Goal: Check status: Check status

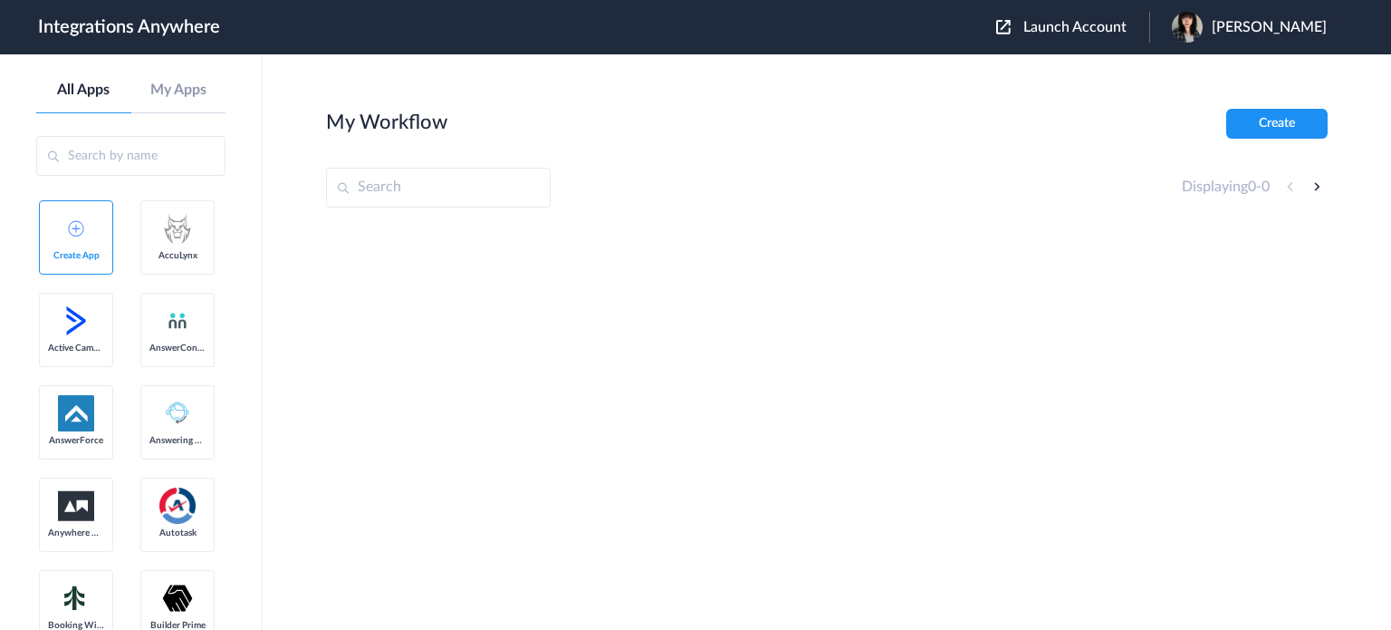
click at [1077, 27] on span "Launch Account" at bounding box center [1075, 27] width 103 height 14
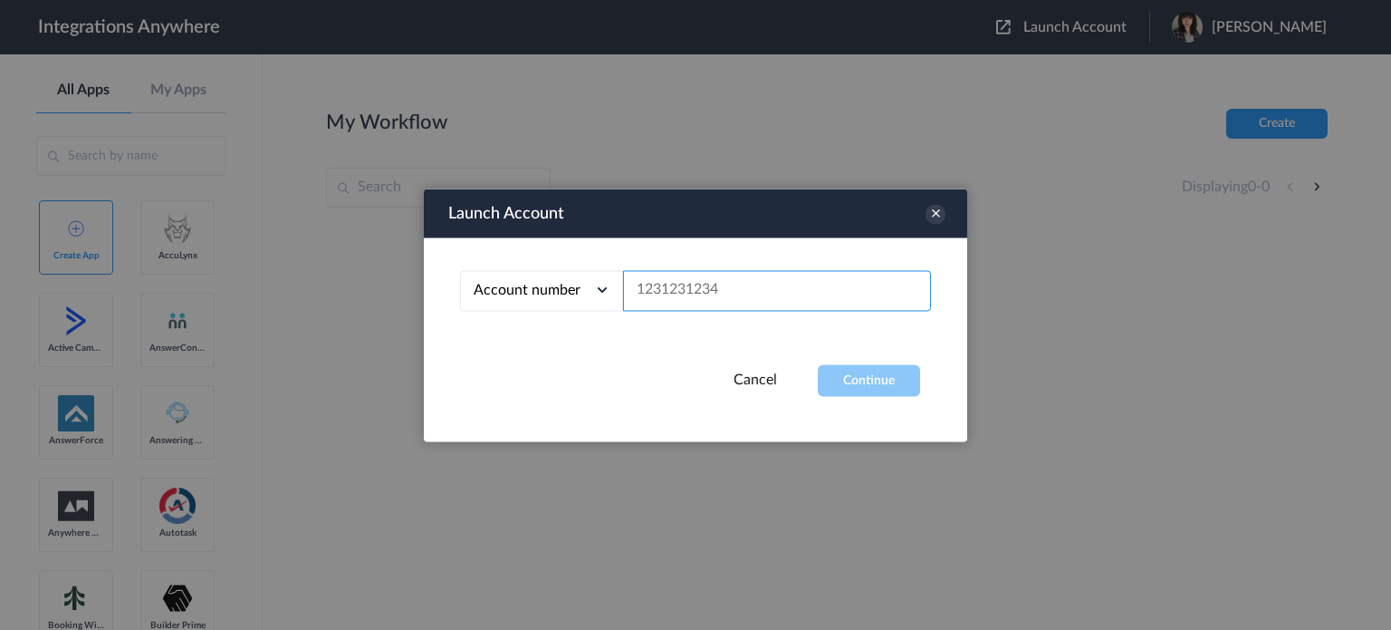
click at [754, 277] on input "text" at bounding box center [777, 290] width 308 height 41
paste input "3605240017"
type input "3605240017"
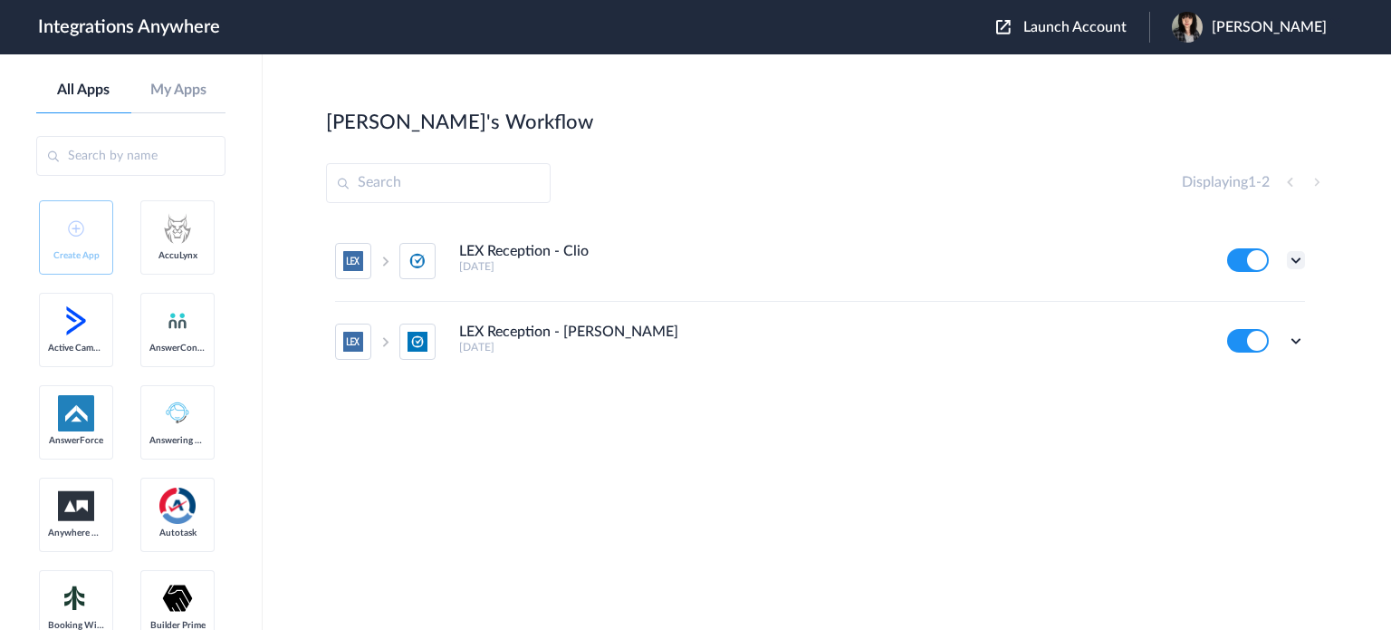
click at [1297, 263] on icon at bounding box center [1296, 260] width 18 height 18
click at [1253, 336] on link "Task history" at bounding box center [1244, 335] width 87 height 13
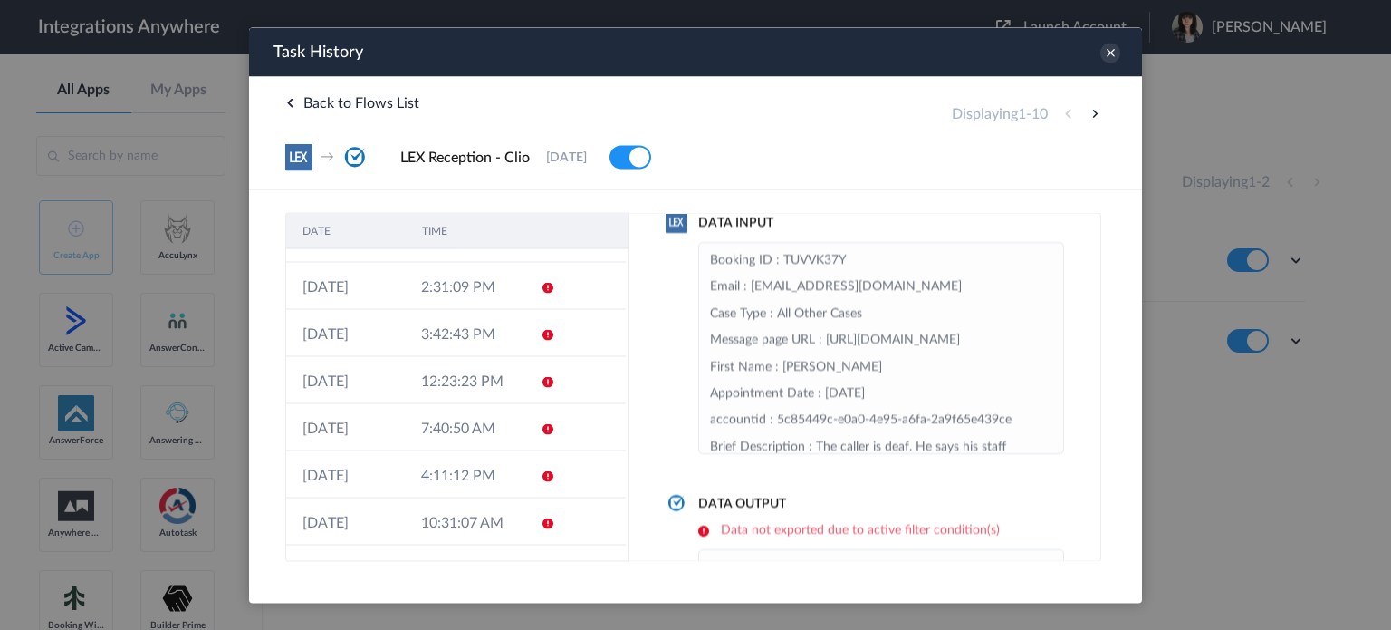
scroll to position [86, 0]
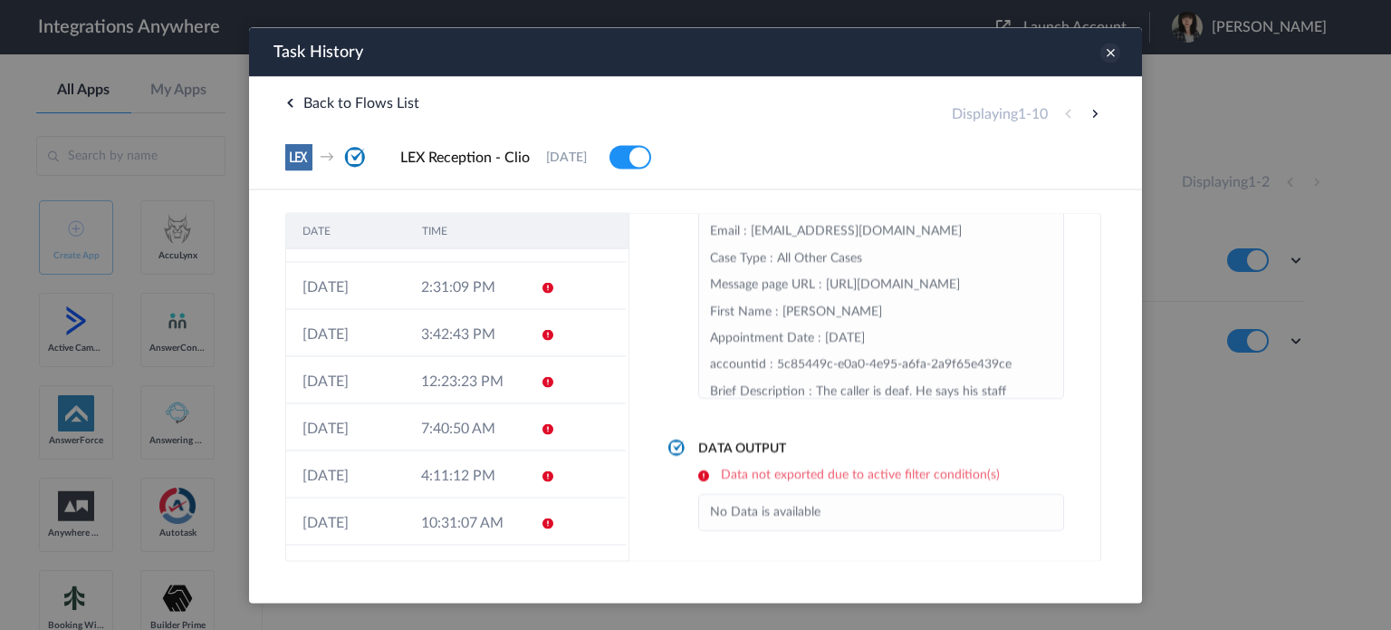
click at [1110, 57] on icon at bounding box center [1111, 53] width 20 height 20
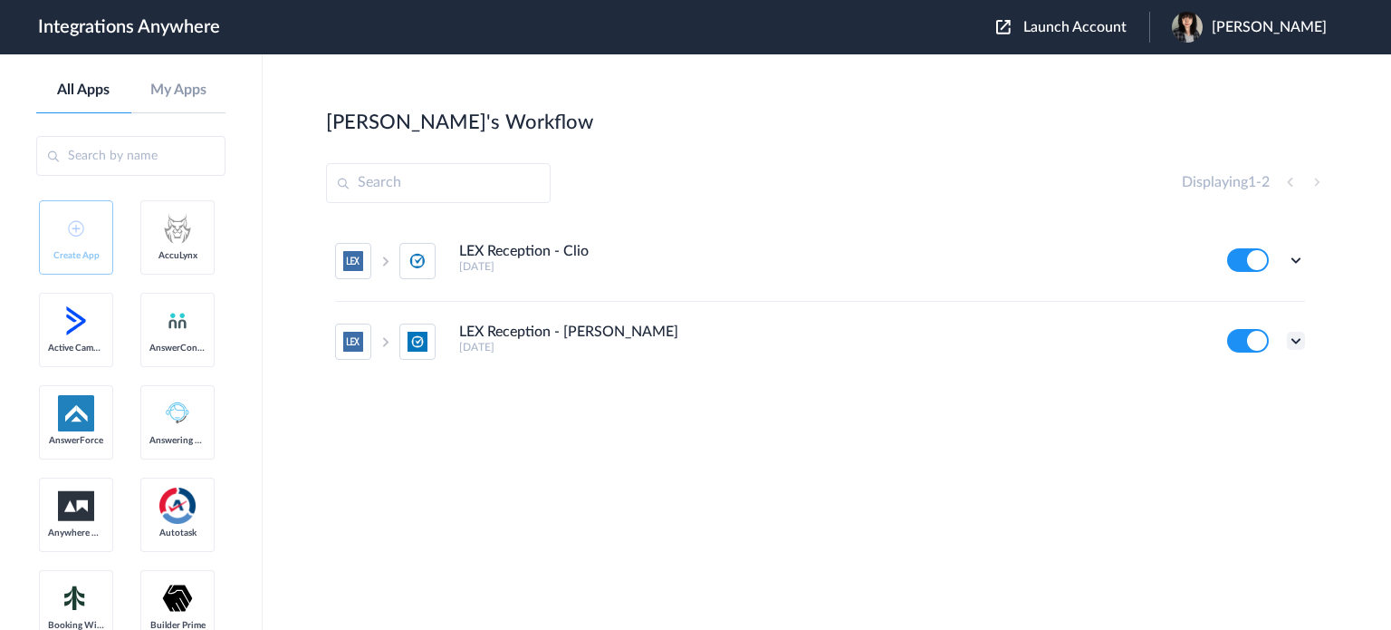
click at [1301, 343] on icon at bounding box center [1296, 341] width 18 height 18
click at [1269, 418] on link "Task history" at bounding box center [1244, 415] width 87 height 13
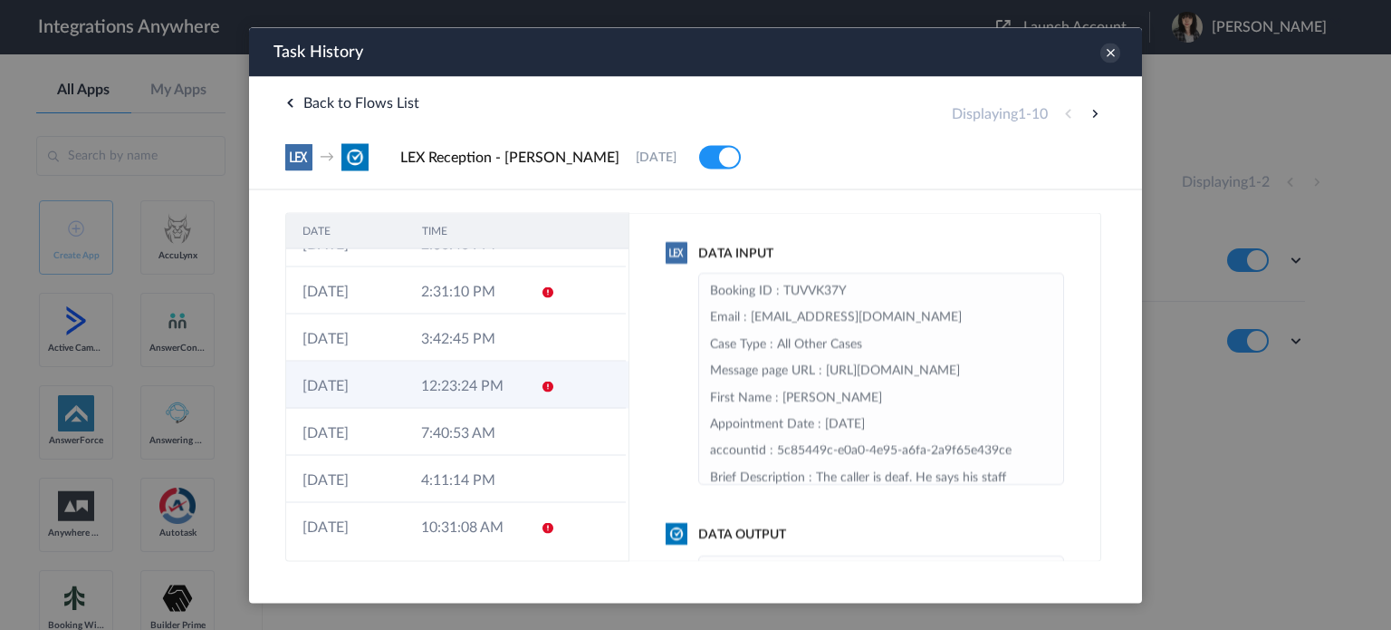
scroll to position [0, 0]
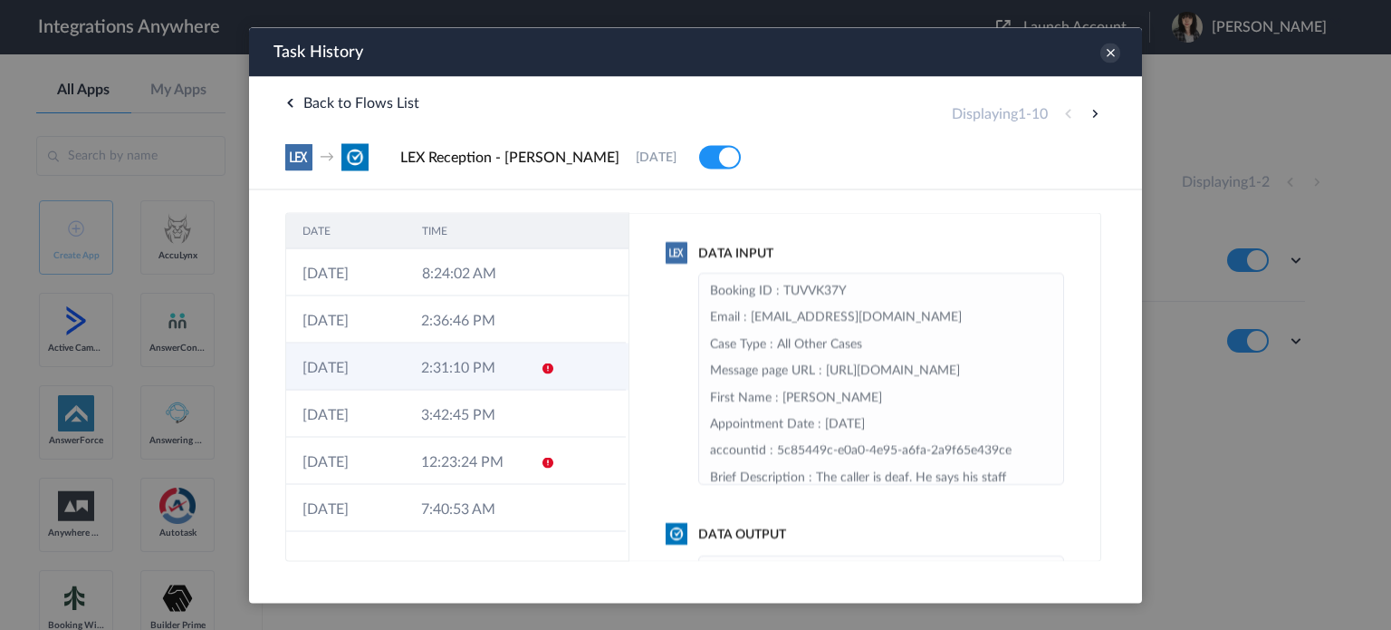
click at [507, 360] on td "2:31:10 PM" at bounding box center [464, 365] width 119 height 47
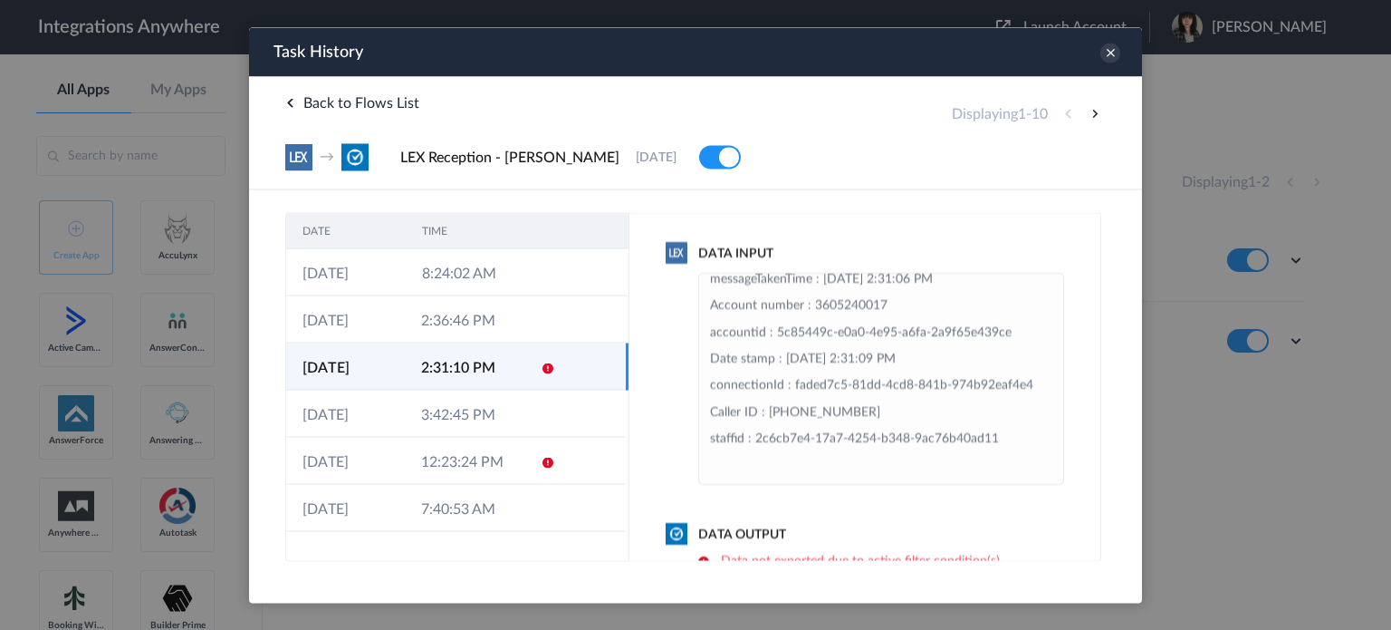
scroll to position [211, 0]
click at [1117, 46] on icon at bounding box center [1111, 53] width 20 height 20
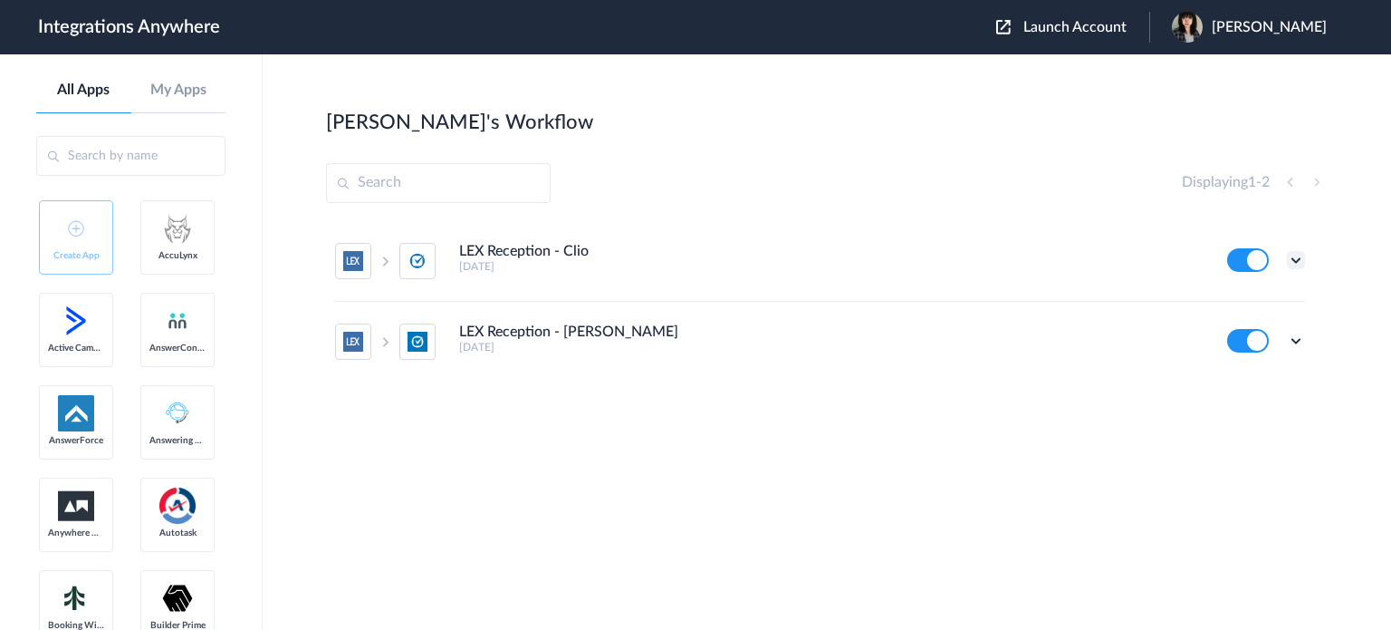
click at [1298, 261] on icon at bounding box center [1296, 260] width 18 height 18
